Goal: Information Seeking & Learning: Learn about a topic

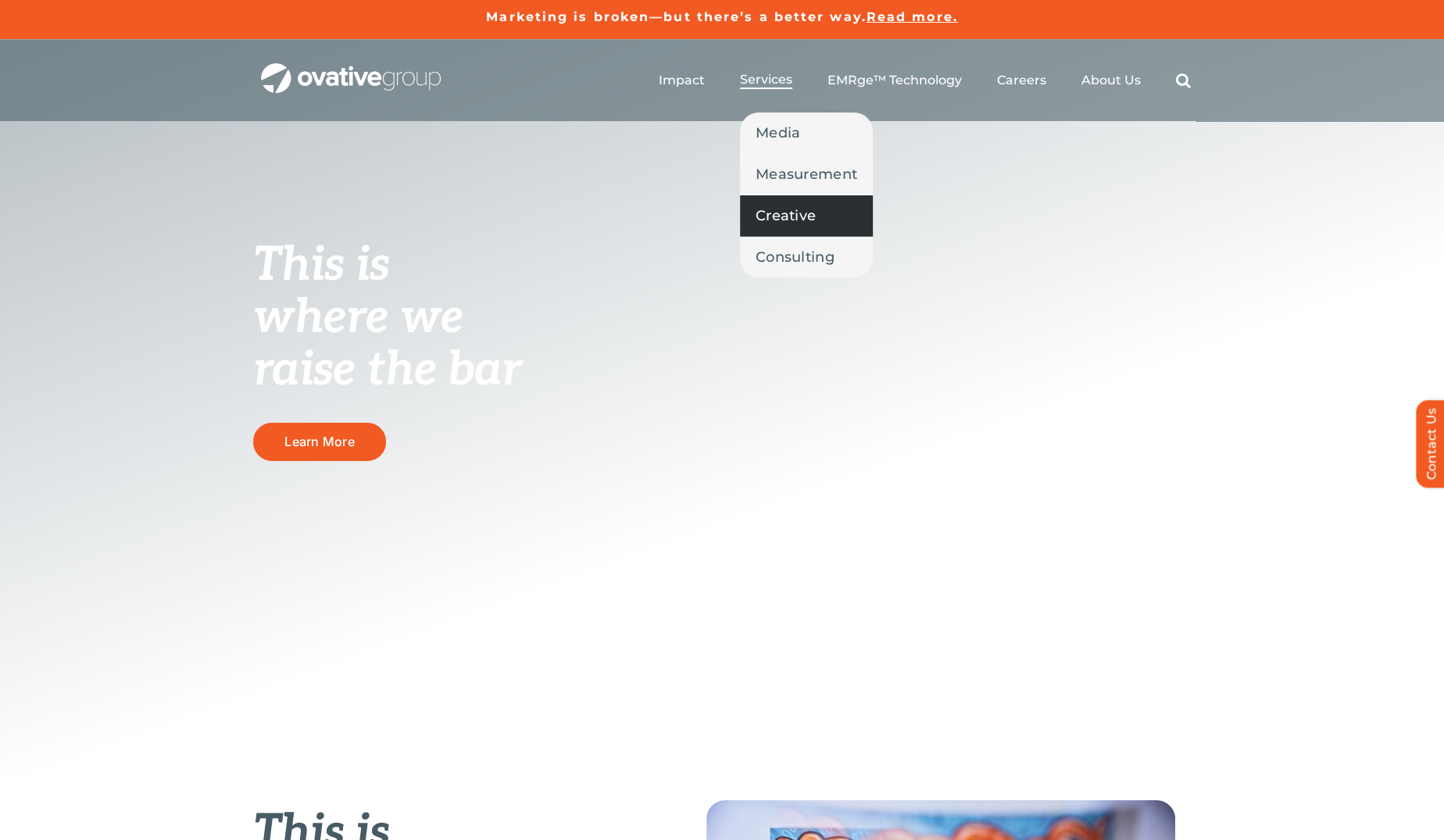
click at [770, 210] on span "Creative" at bounding box center [785, 215] width 61 height 22
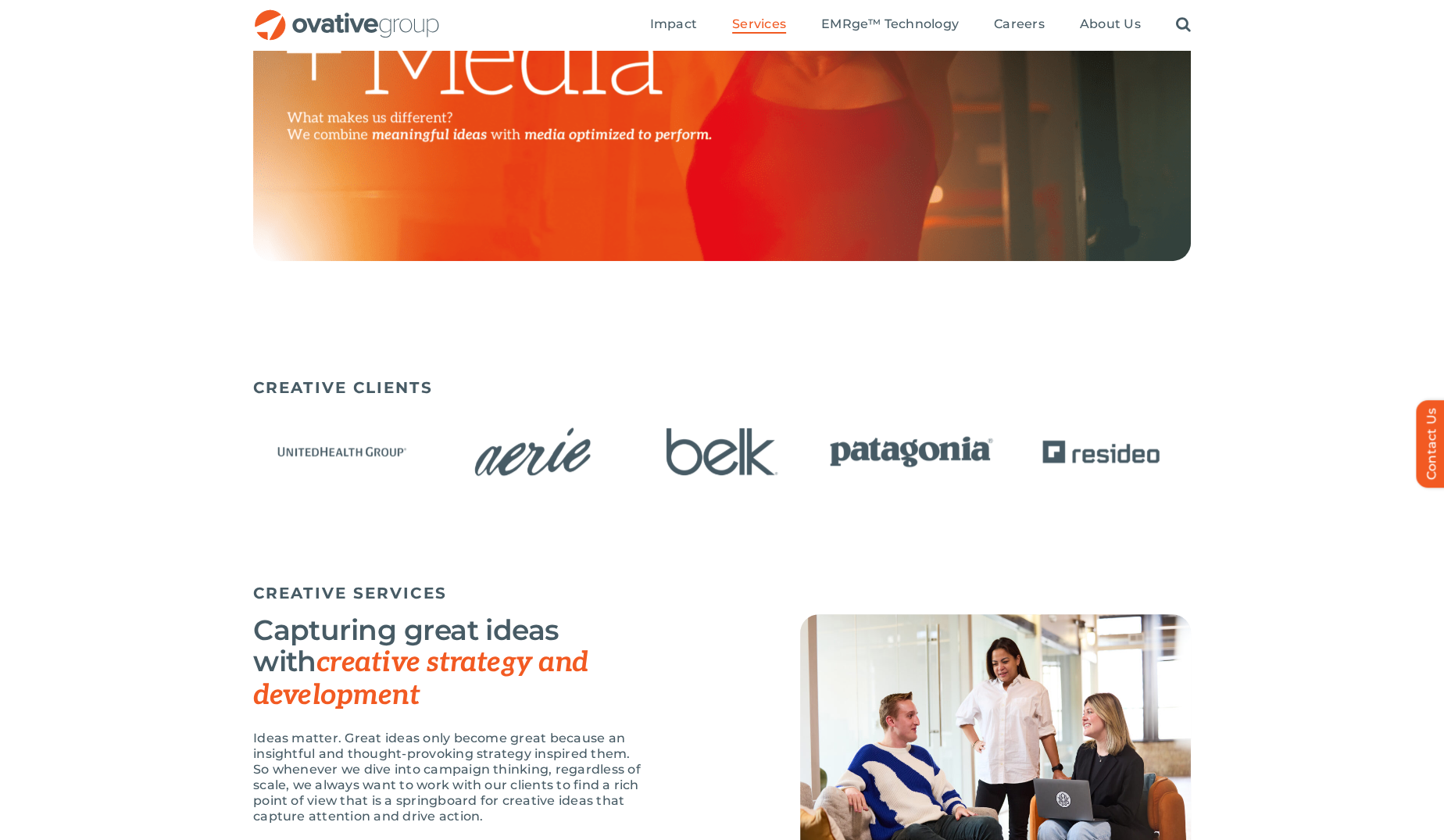
scroll to position [742, 0]
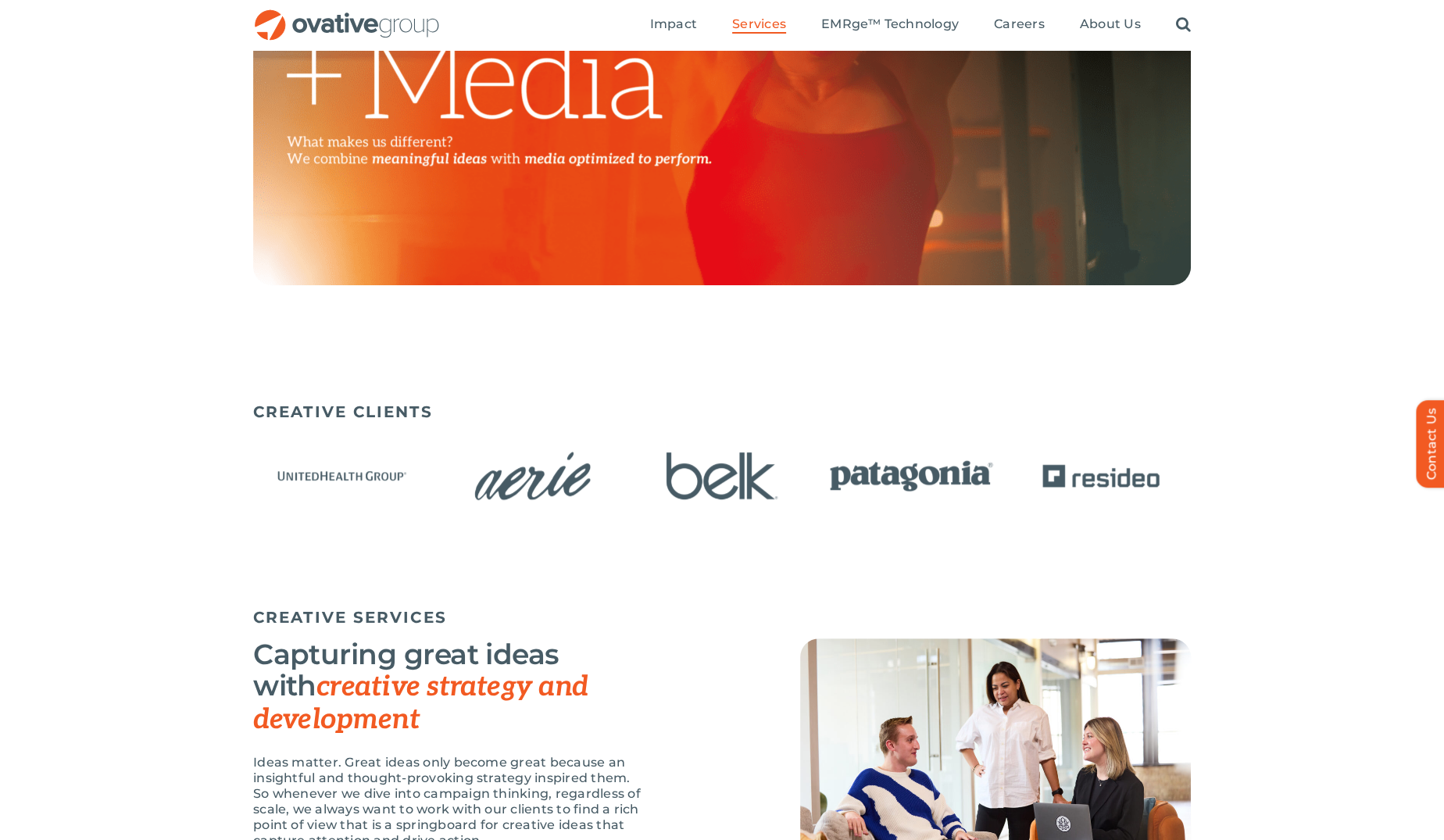
click at [535, 489] on img "2 / 15" at bounding box center [533, 475] width 180 height 73
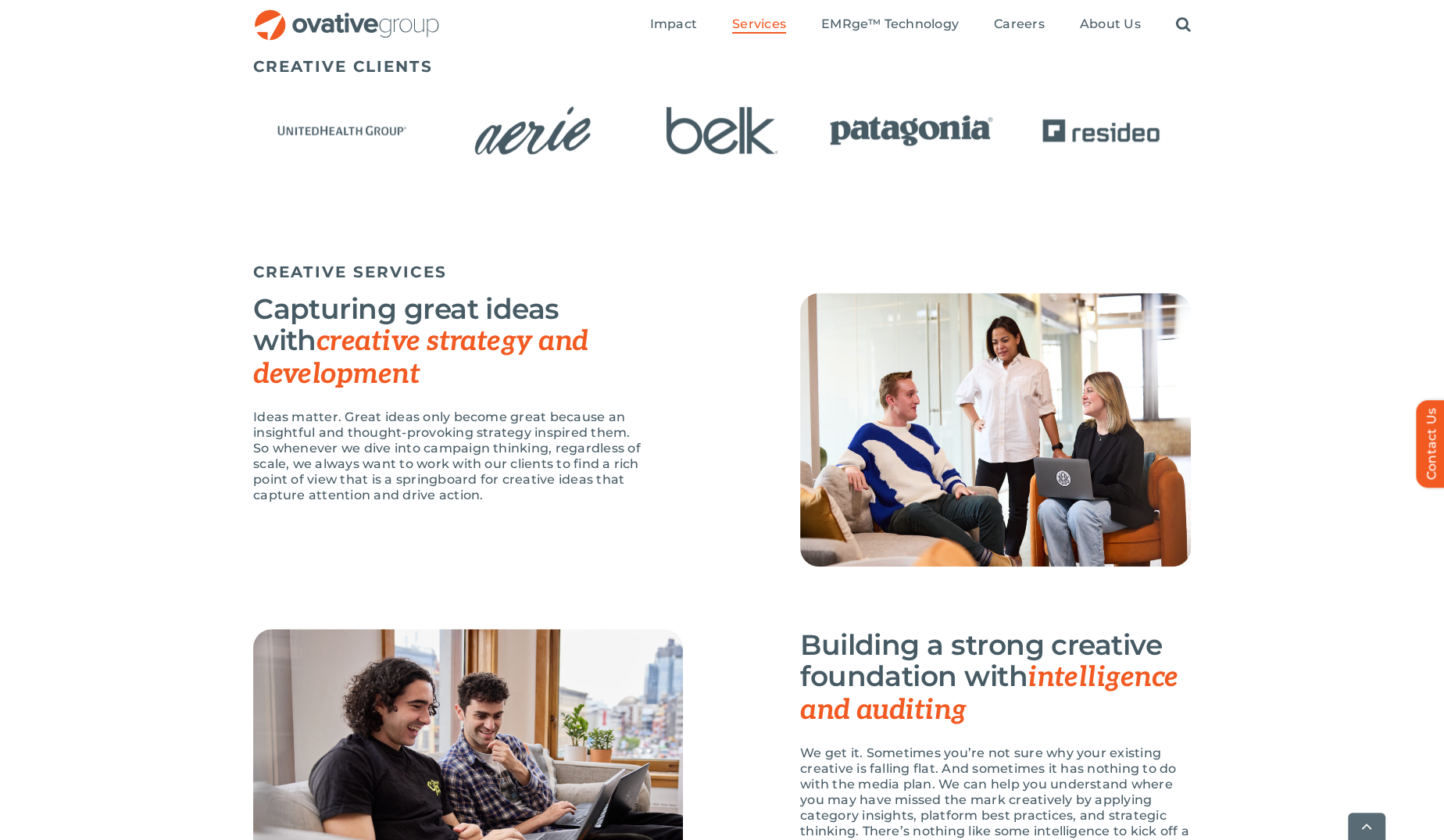
scroll to position [0, 0]
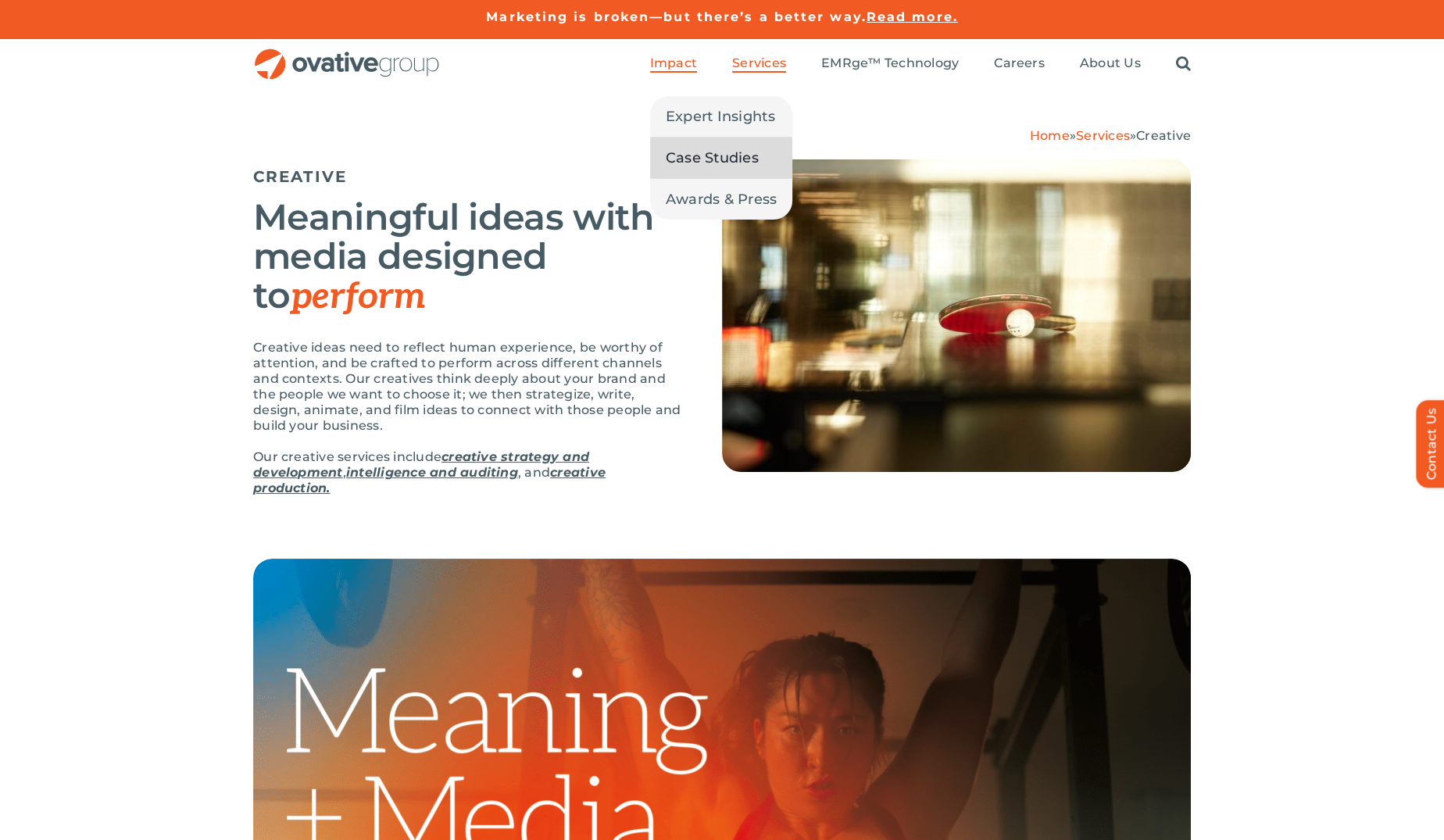
click at [707, 154] on span "Case Studies" at bounding box center [712, 157] width 93 height 22
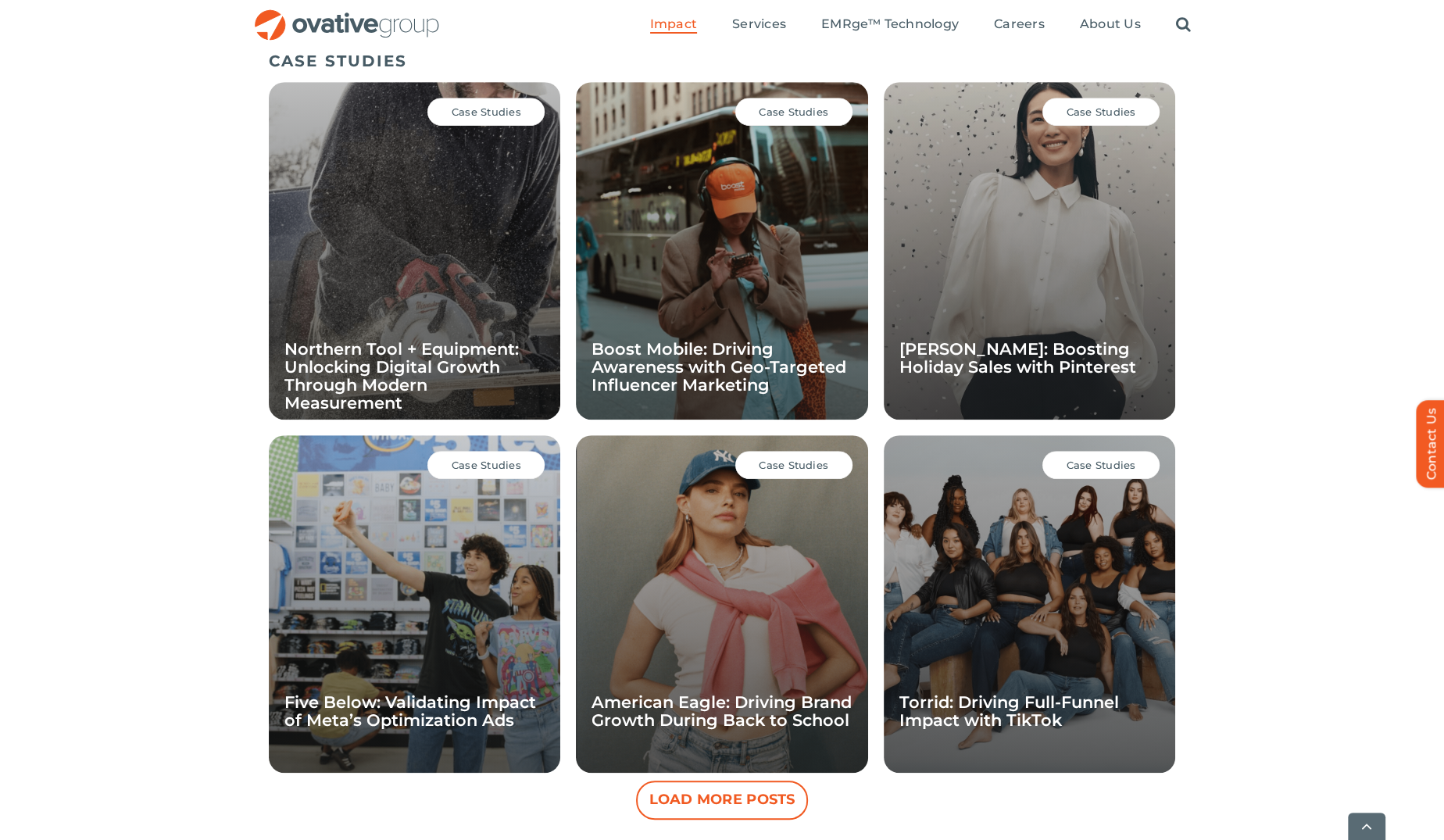
scroll to position [1076, 0]
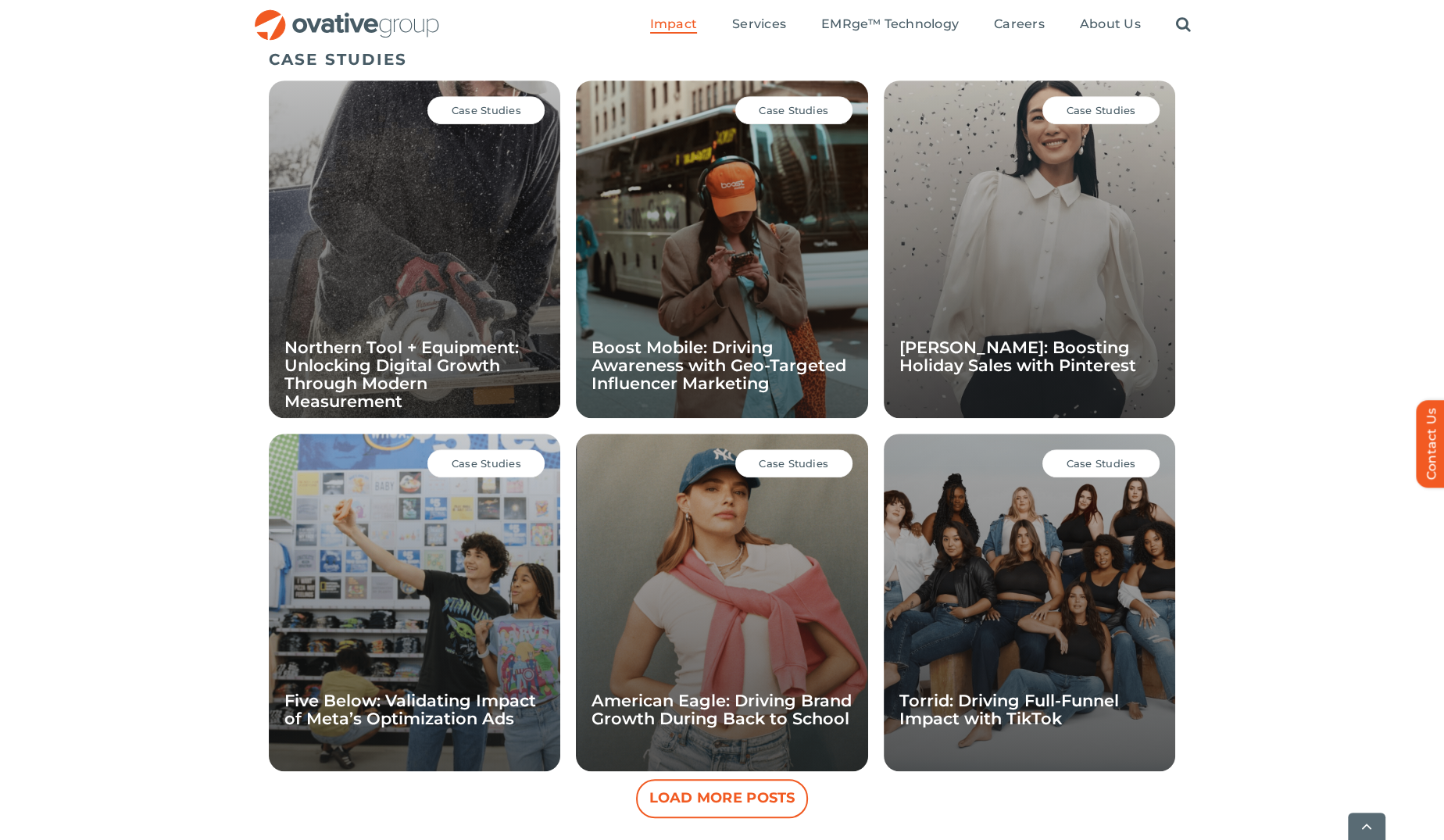
click at [486, 256] on div "Case Studies Northern Tool + Equipment: Unlocking Digital Growth Through Modern…" at bounding box center [414, 249] width 291 height 337
click at [379, 374] on link "Northern Tool + Equipment: Unlocking Digital Growth Through Modern Measurement" at bounding box center [401, 374] width 234 height 73
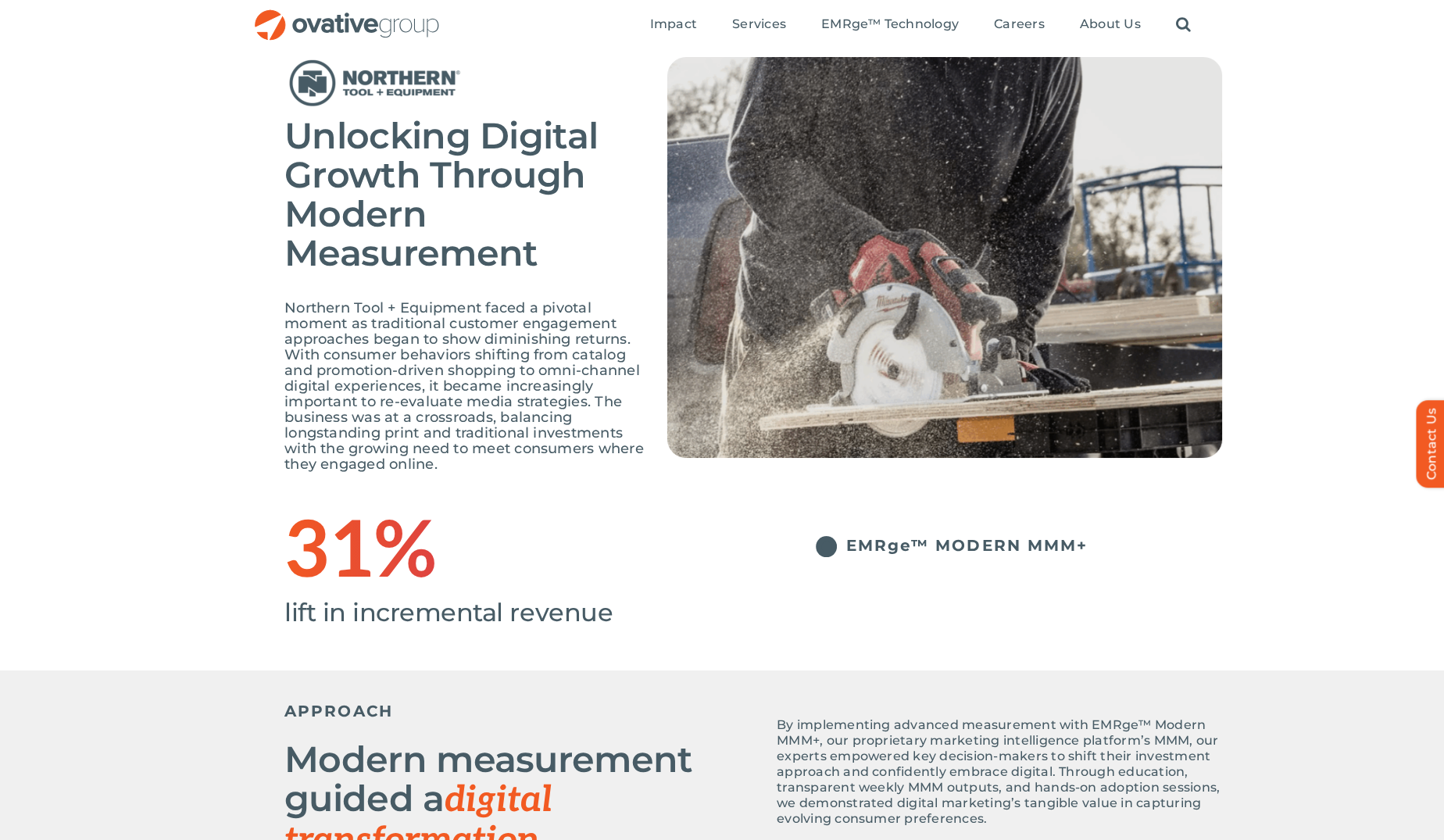
scroll to position [90, 0]
